Goal: Check status

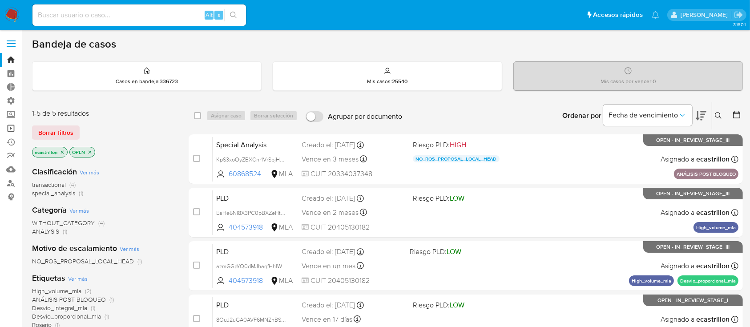
click at [8, 123] on link "Operaciones masivas" at bounding box center [53, 128] width 106 height 14
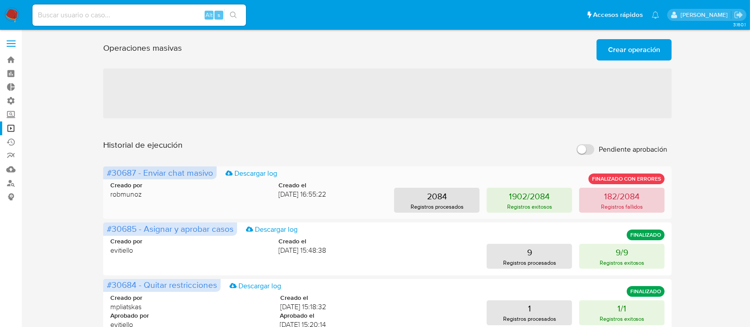
click at [603, 197] on button "182/2084 Registros fallidos" at bounding box center [621, 200] width 85 height 25
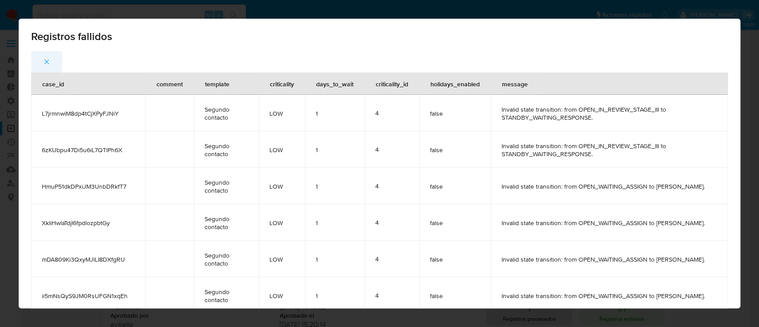
click at [39, 63] on button "button" at bounding box center [46, 61] width 31 height 21
